Goal: Contribute content

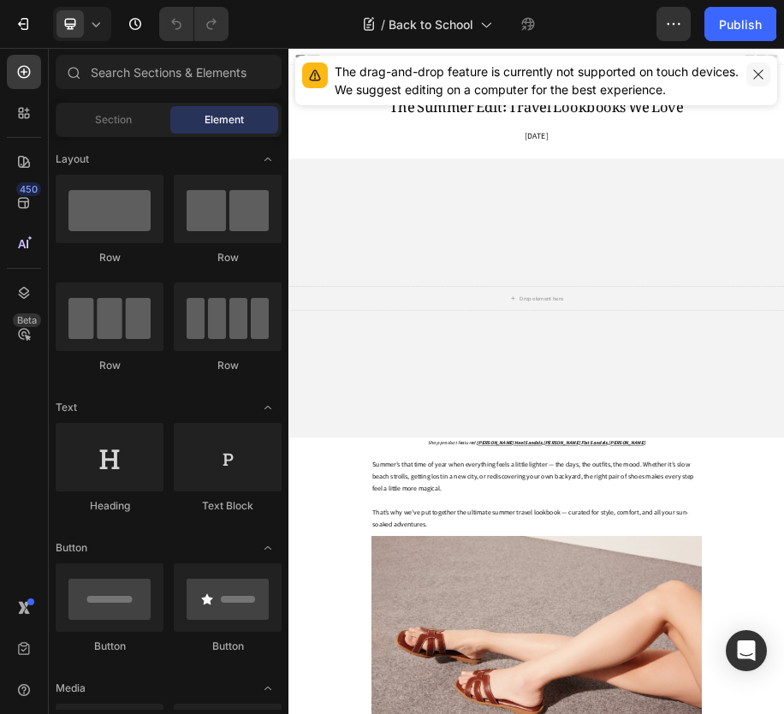
click at [758, 77] on icon "button" at bounding box center [758, 75] width 14 height 14
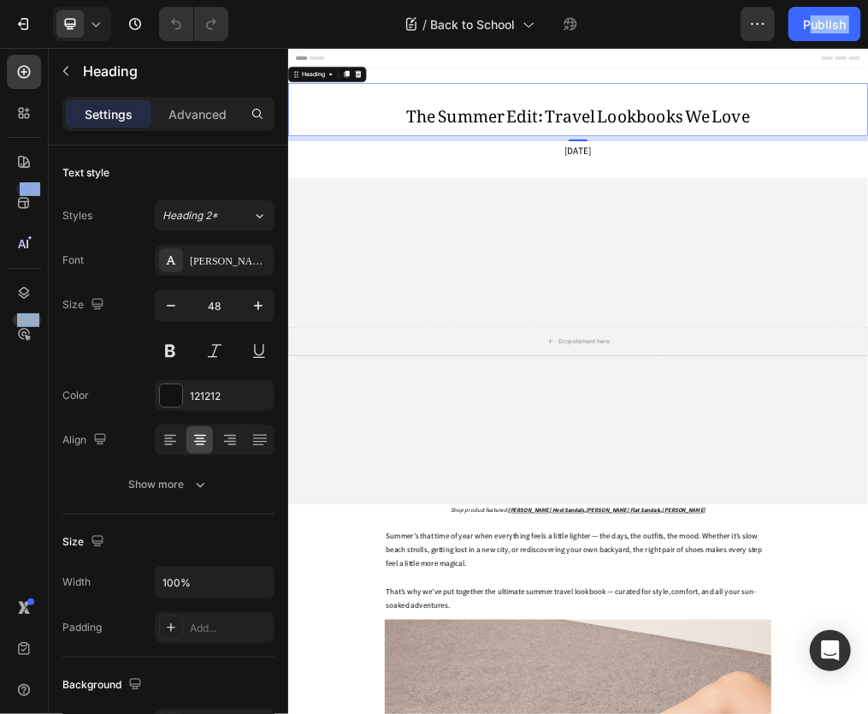
drag, startPoint x: 419, startPoint y: 60, endPoint x: 513, endPoint y: 276, distance: 235.7
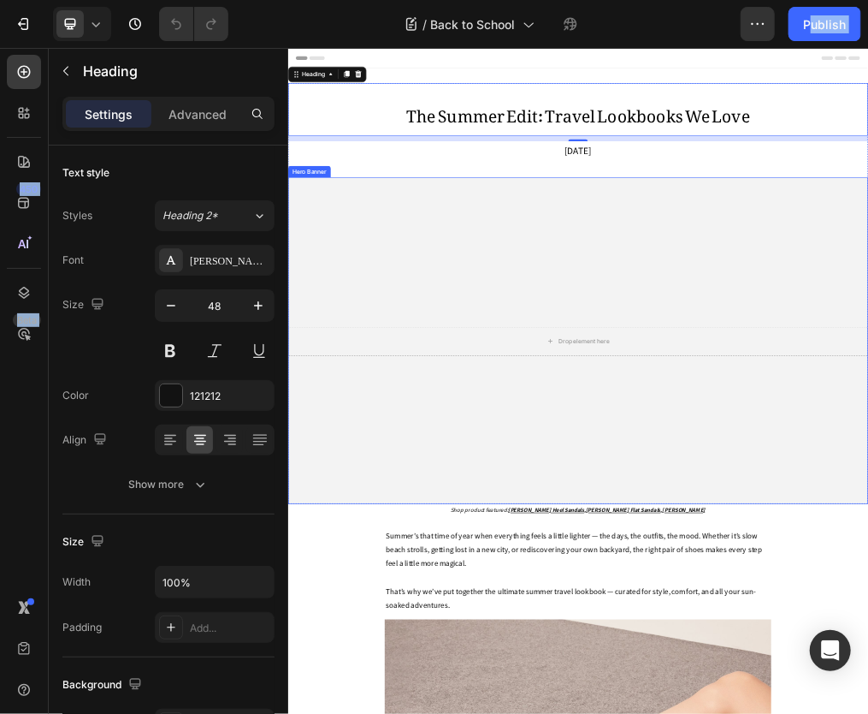
click at [563, 594] on div "Overlay" at bounding box center [800, 566] width 1027 height 578
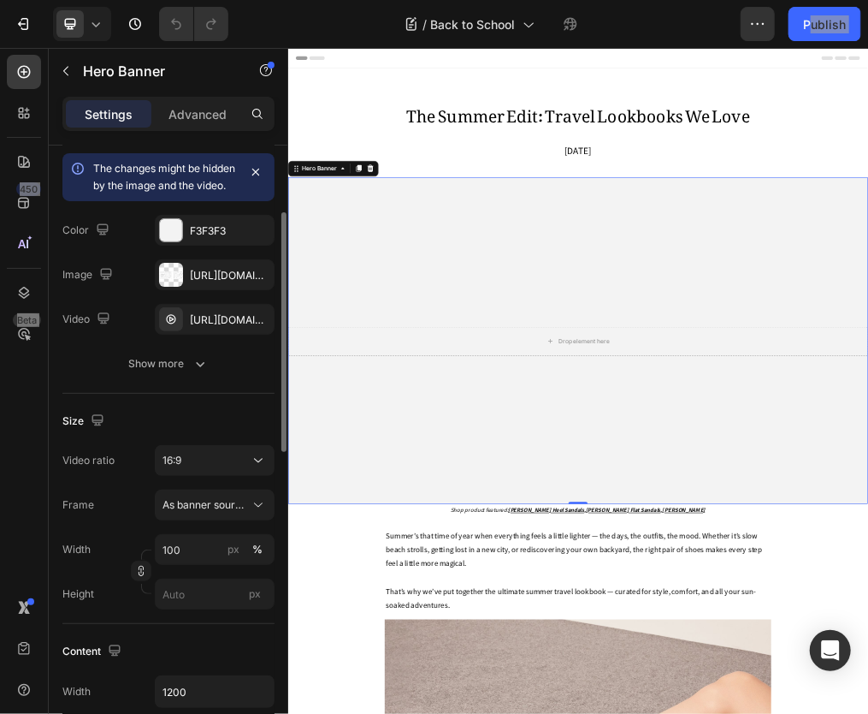
scroll to position [167, 0]
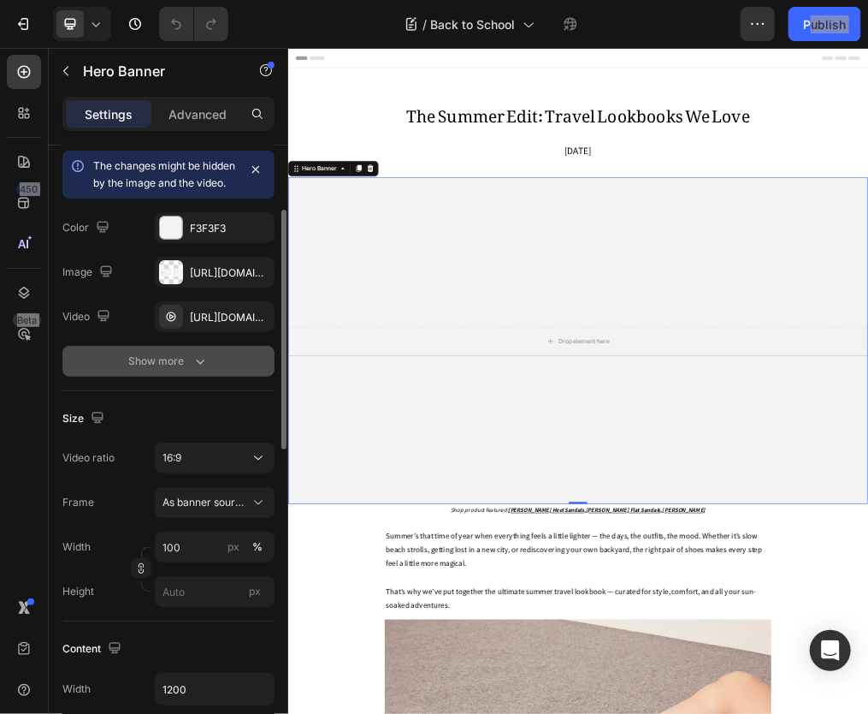
click at [171, 370] on div "Show more" at bounding box center [169, 361] width 80 height 17
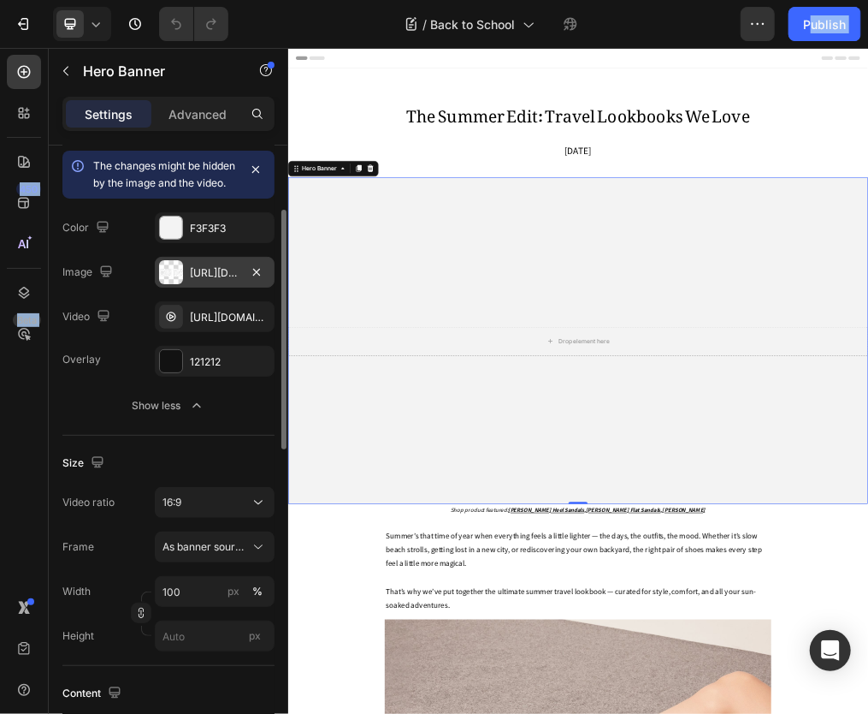
click at [212, 281] on div "[URL][DOMAIN_NAME]" at bounding box center [215, 272] width 50 height 15
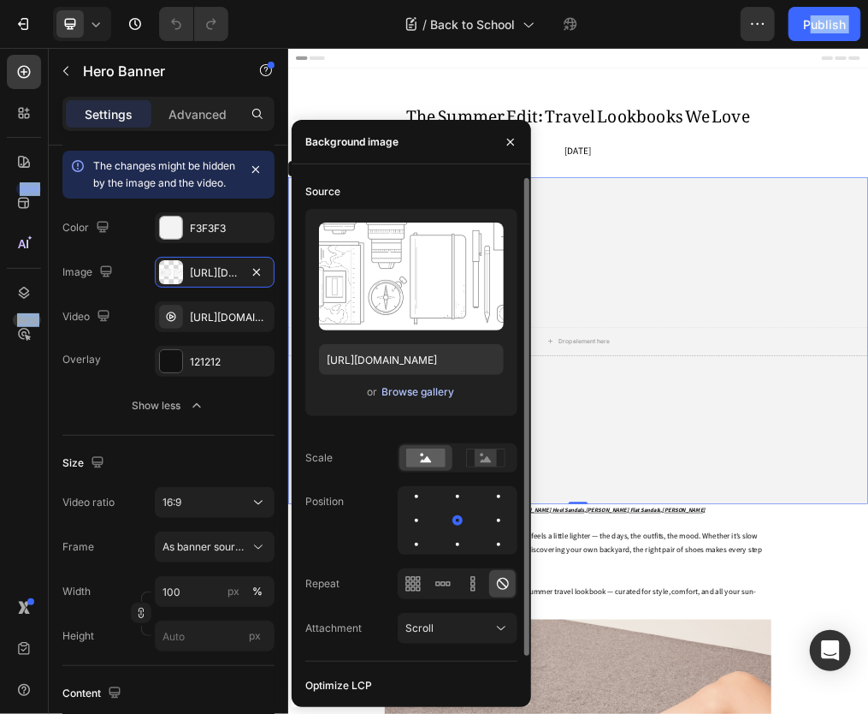
click at [398, 393] on div "Browse gallery" at bounding box center [418, 391] width 73 height 15
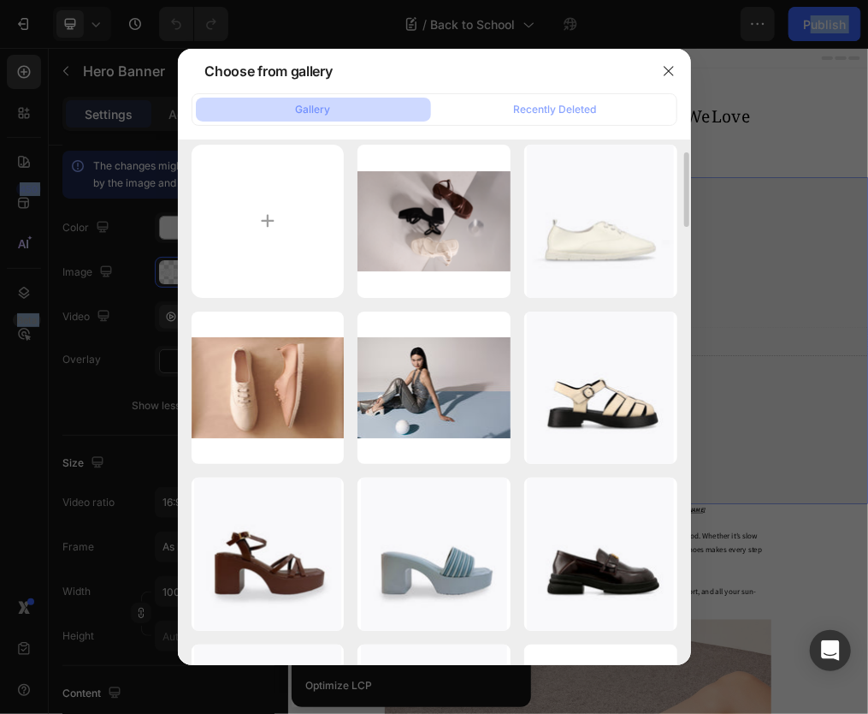
scroll to position [0, 0]
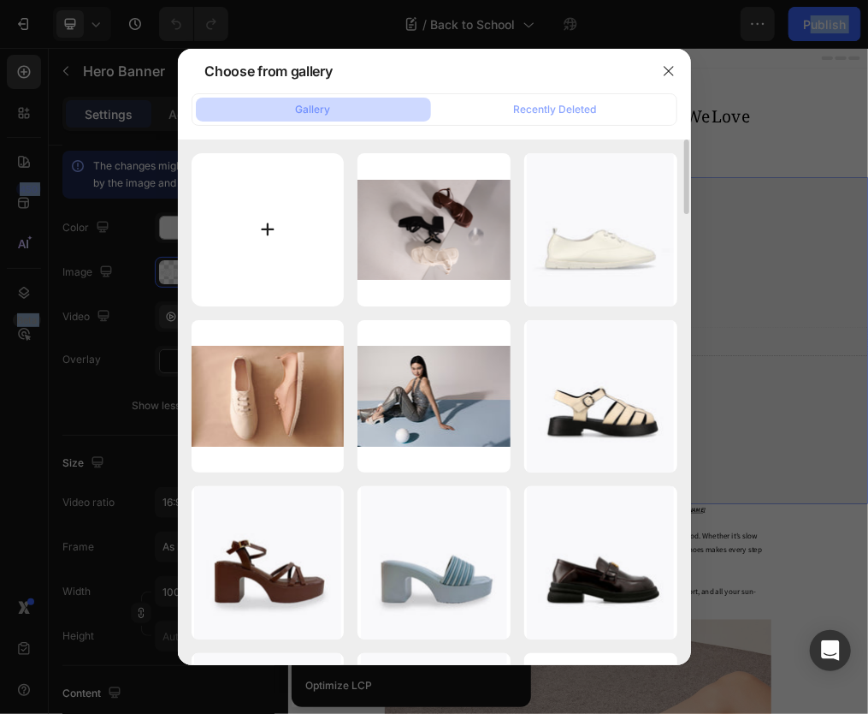
click at [270, 236] on input "file" at bounding box center [268, 229] width 153 height 153
click at [669, 68] on icon "button" at bounding box center [669, 71] width 14 height 14
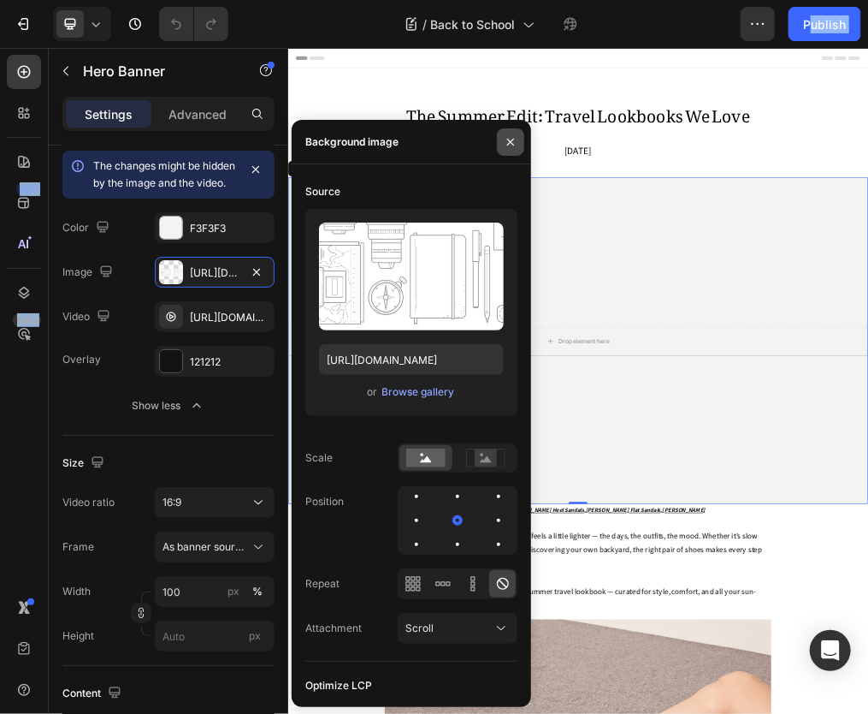
click at [512, 141] on icon "button" at bounding box center [511, 142] width 14 height 14
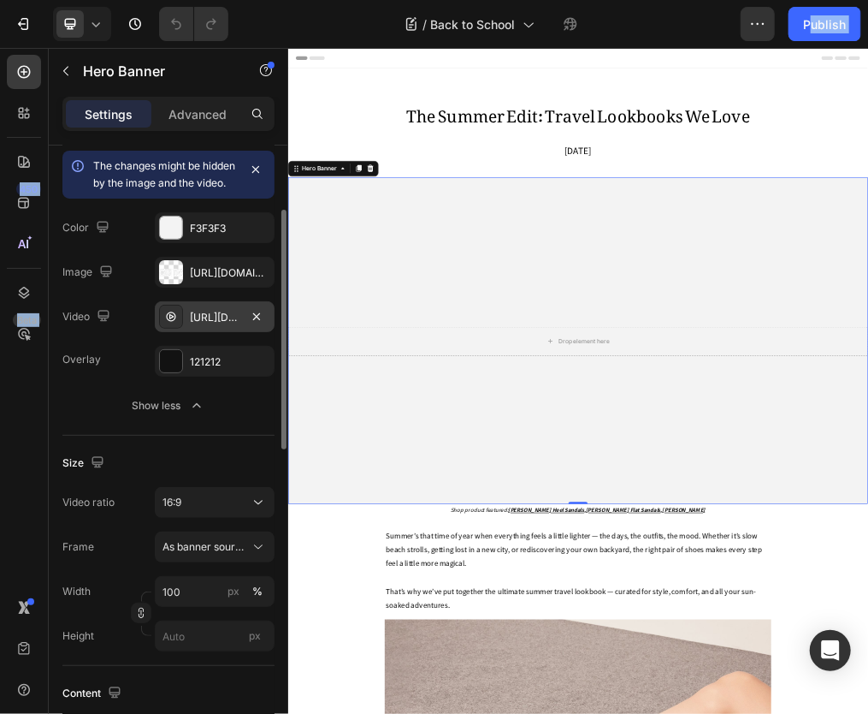
click at [205, 325] on div "[URL][DOMAIN_NAME]" at bounding box center [215, 317] width 50 height 15
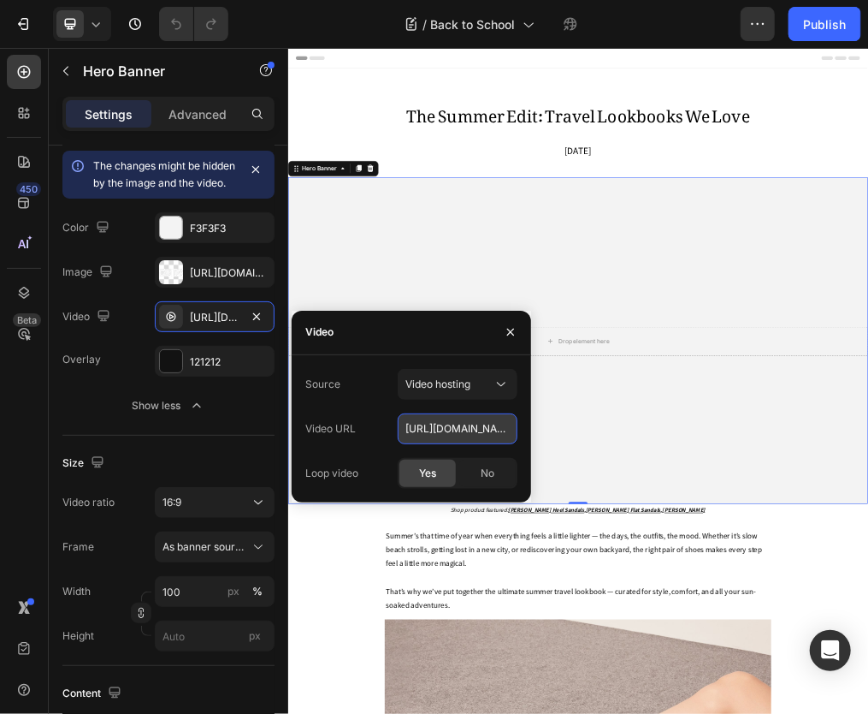
click at [448, 427] on input "[URL][DOMAIN_NAME]" at bounding box center [458, 428] width 120 height 31
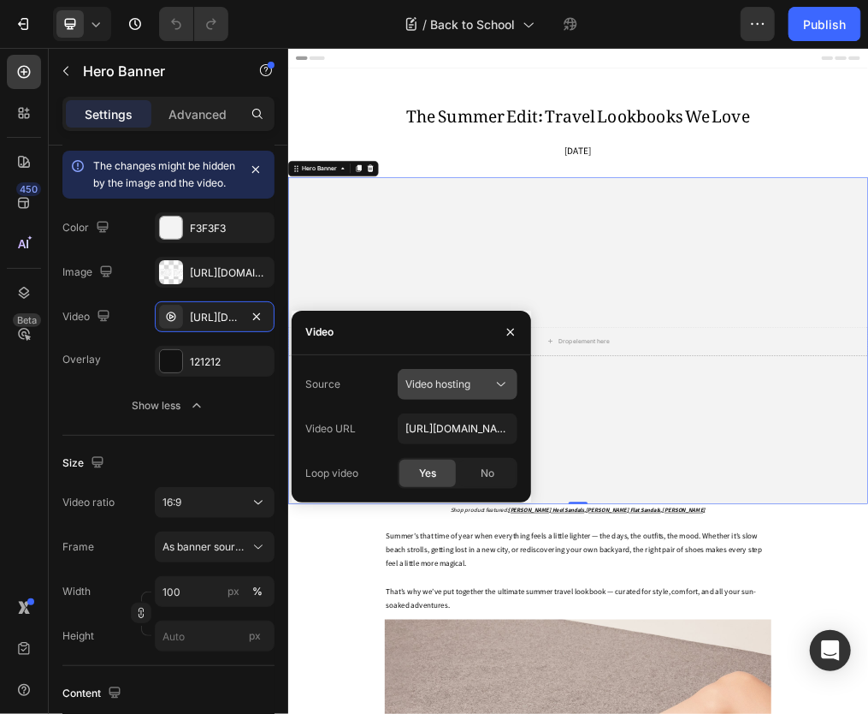
click at [471, 391] on span "Video hosting" at bounding box center [438, 383] width 65 height 15
click at [480, 388] on div "Video hosting" at bounding box center [449, 383] width 87 height 15
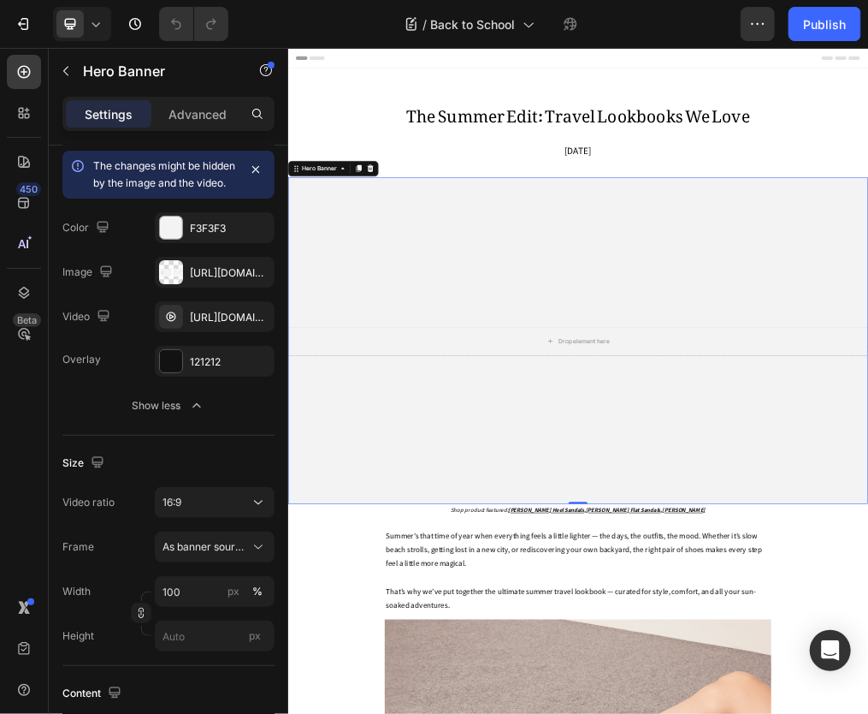
click at [764, 607] on div "Overlay" at bounding box center [800, 566] width 1027 height 578
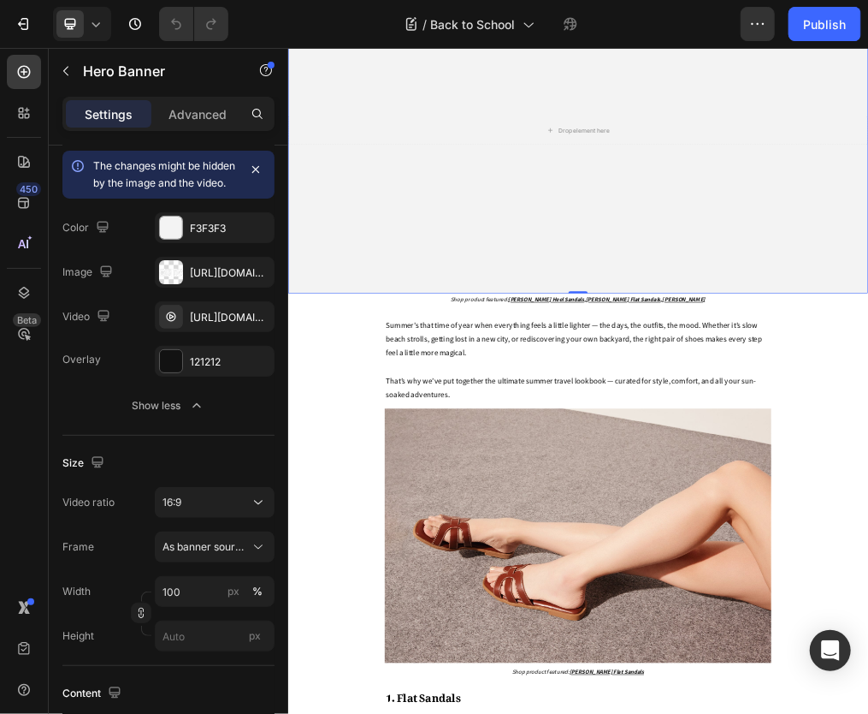
scroll to position [382, 0]
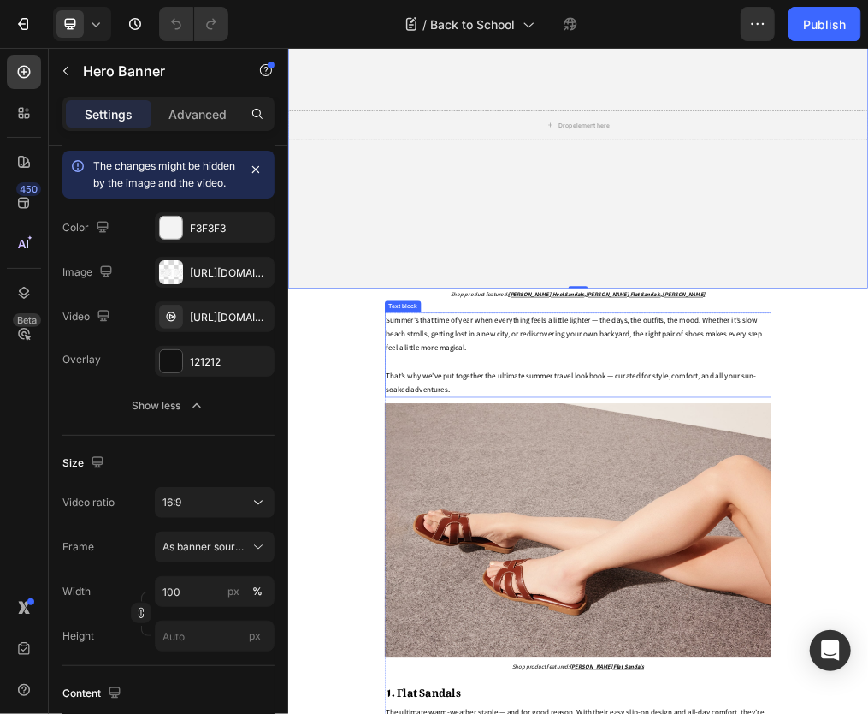
click at [504, 581] on p "Summer’s that time of year when everything feels a little lighter — the days, t…" at bounding box center [800, 554] width 681 height 74
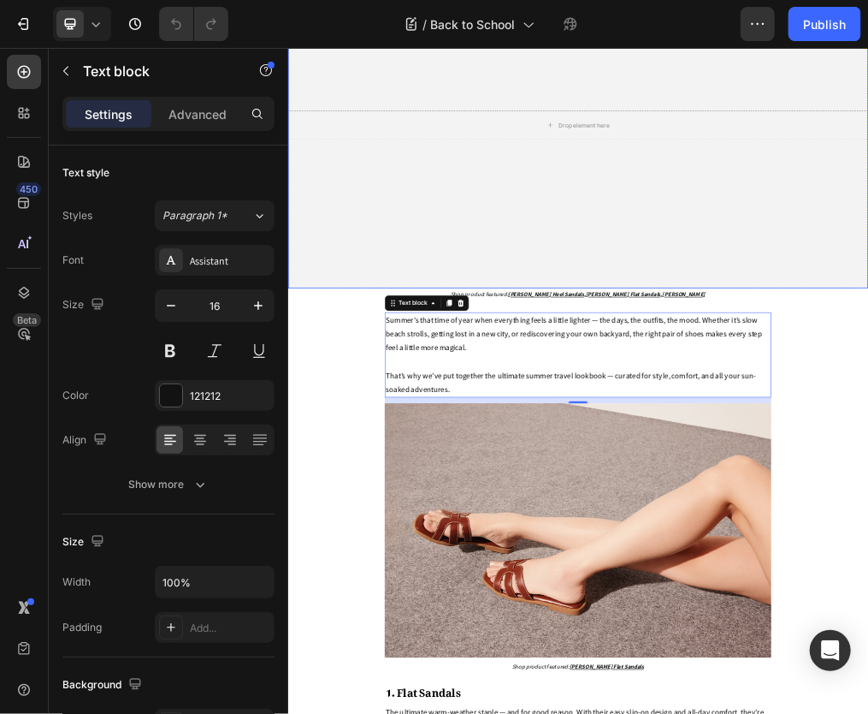
scroll to position [74, 0]
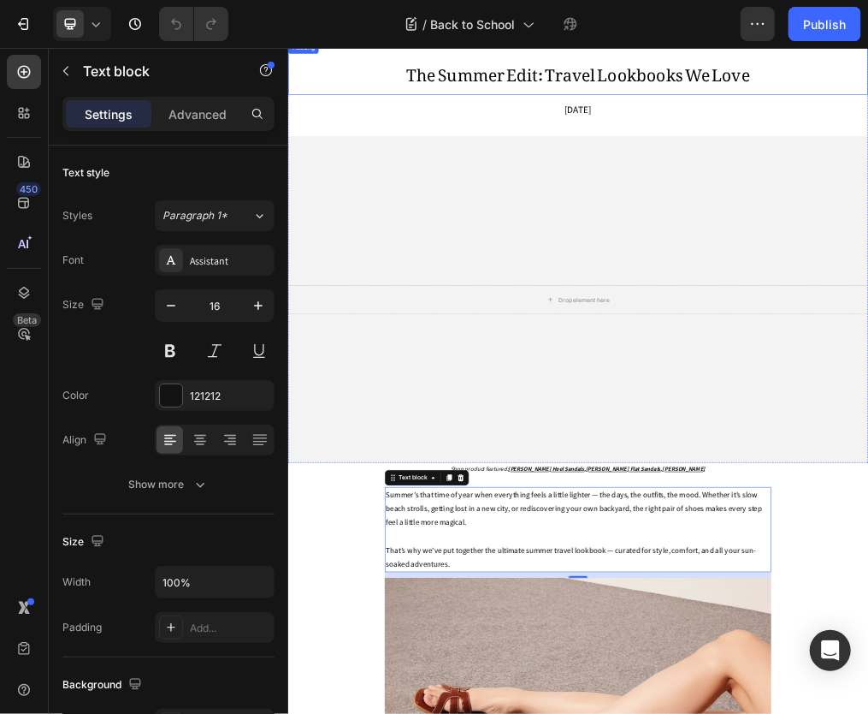
click at [693, 99] on span "The Summer Edit: Travel Lookbooks We Love" at bounding box center [800, 86] width 609 height 73
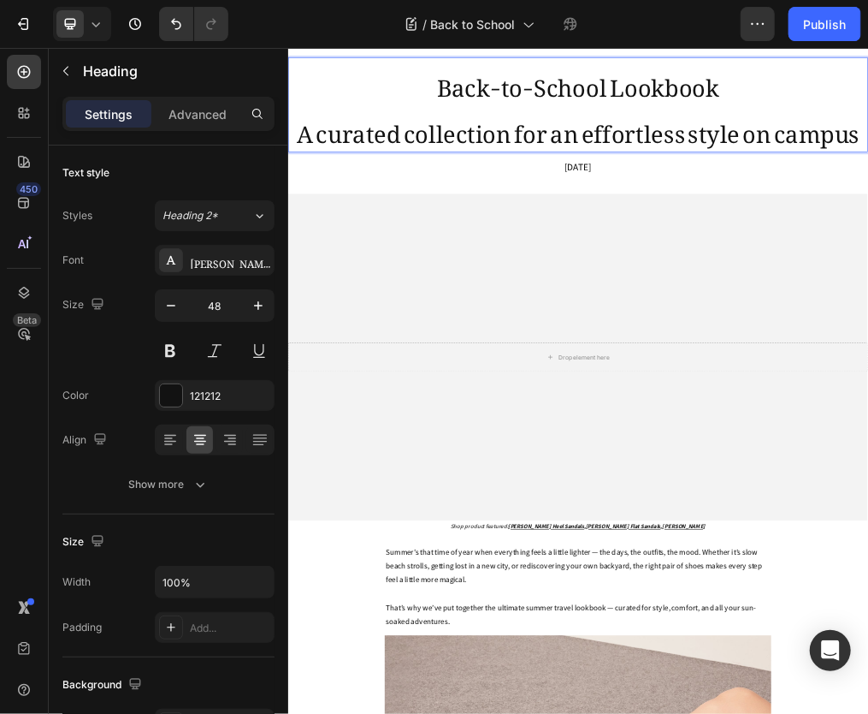
scroll to position [9, 0]
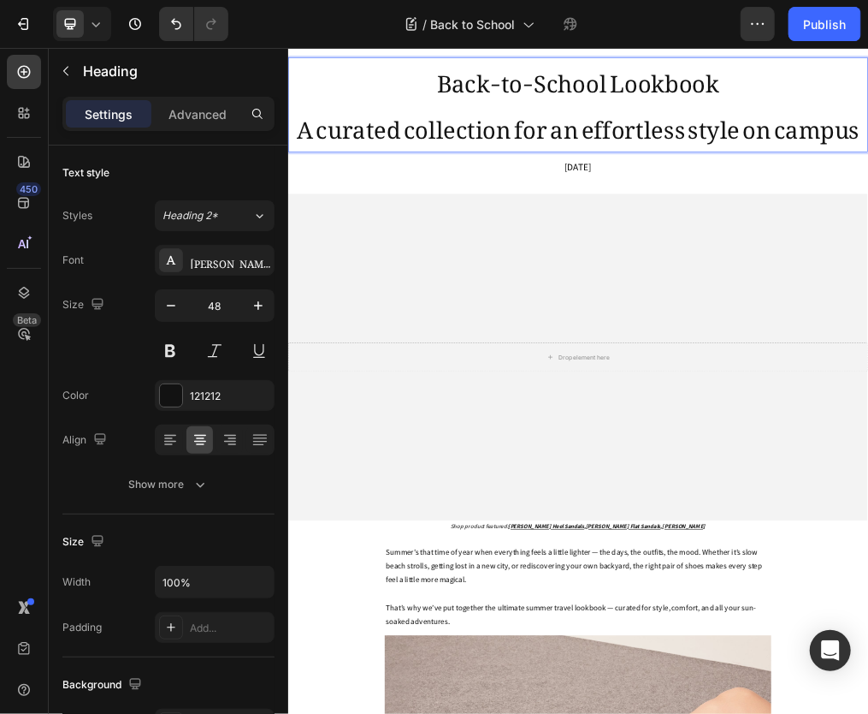
click at [783, 121] on p "Back-to-School Lookbook" at bounding box center [800, 98] width 1023 height 82
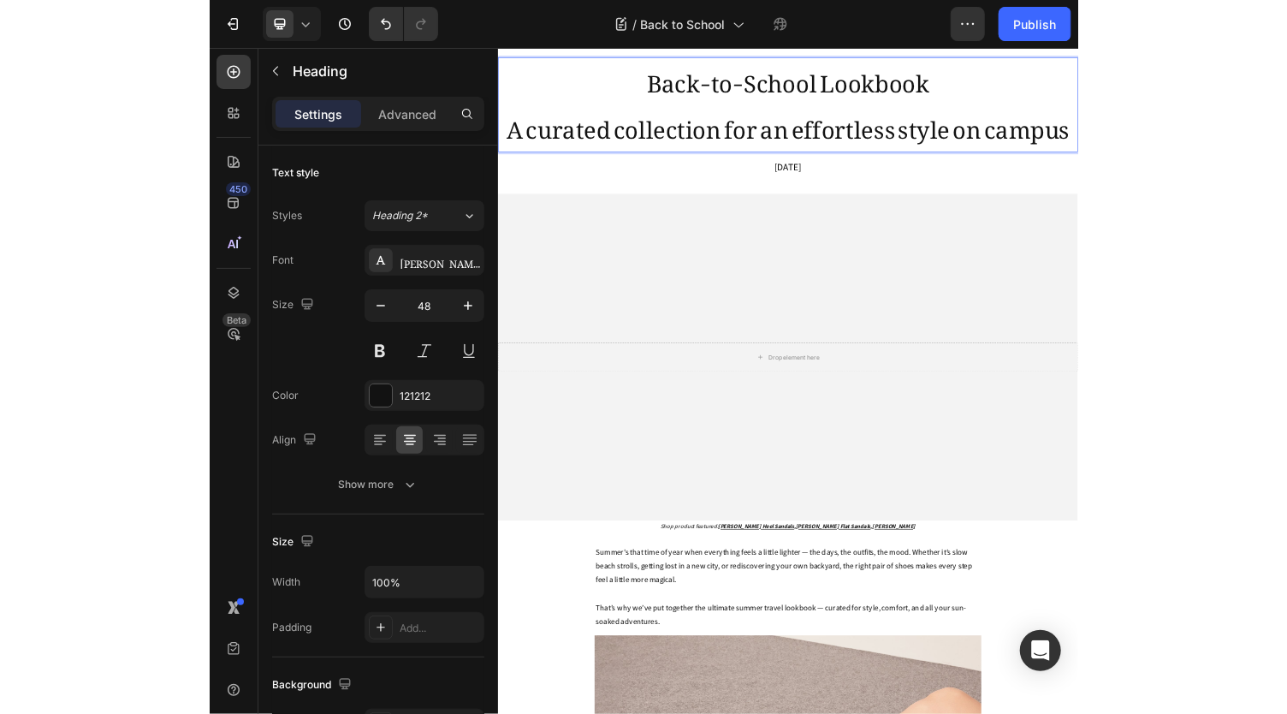
scroll to position [0, 0]
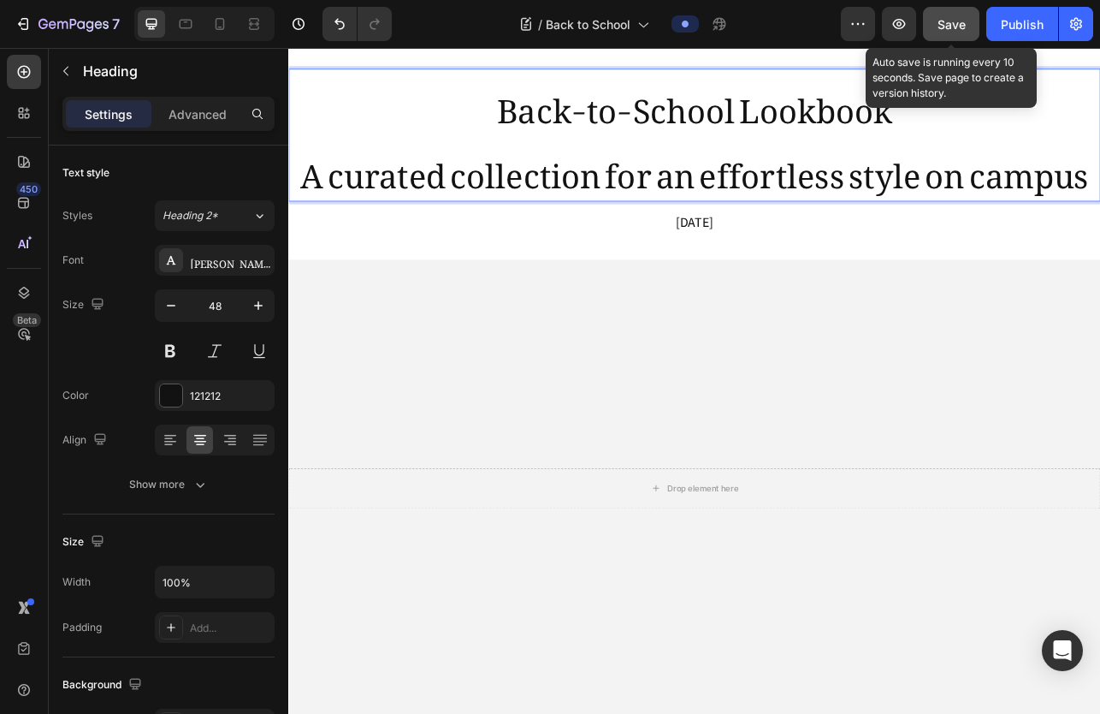
click at [783, 27] on span "Save" at bounding box center [952, 24] width 28 height 15
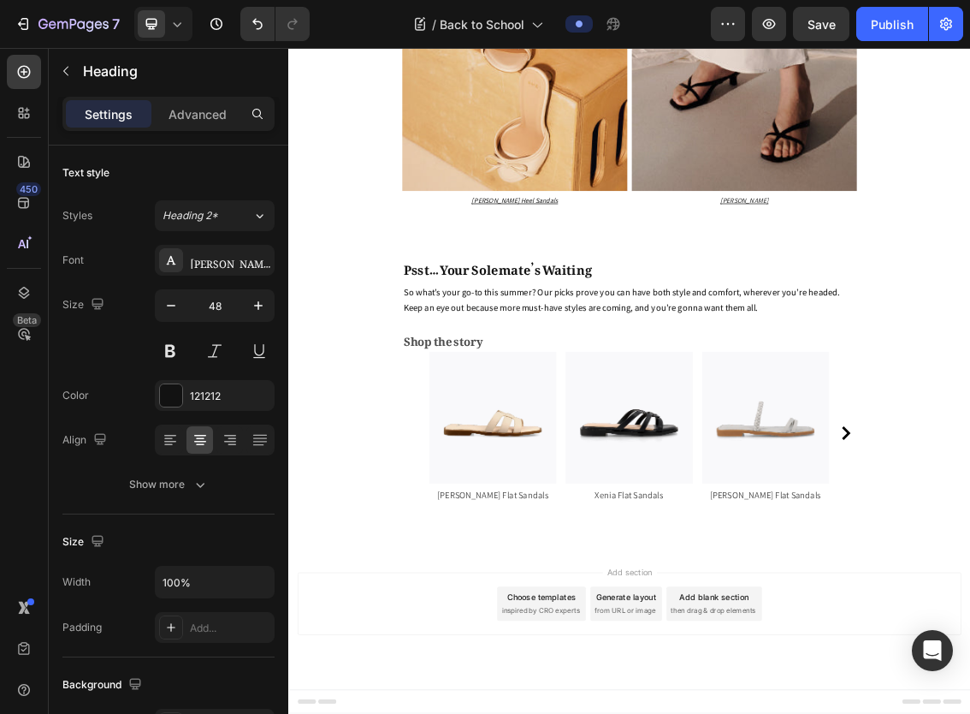
scroll to position [8594, 0]
